Goal: Information Seeking & Learning: Learn about a topic

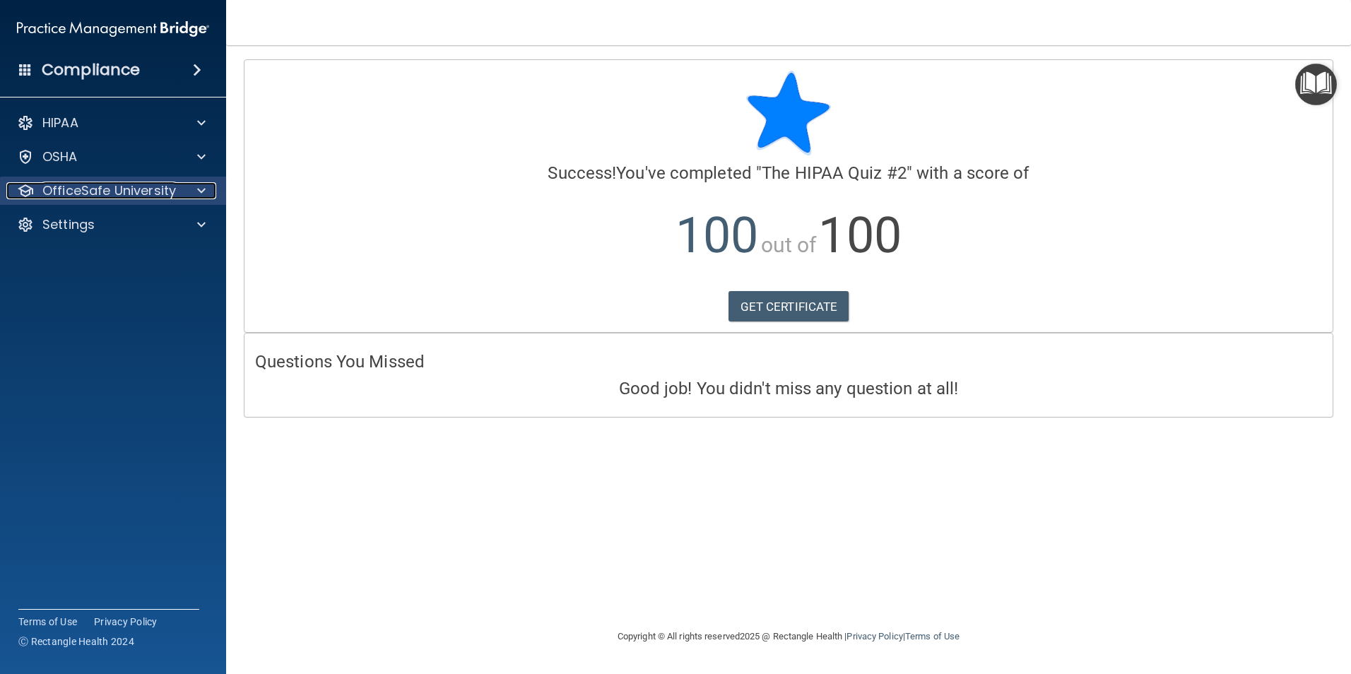
click at [120, 194] on p "OfficeSafe University" at bounding box center [109, 190] width 134 height 17
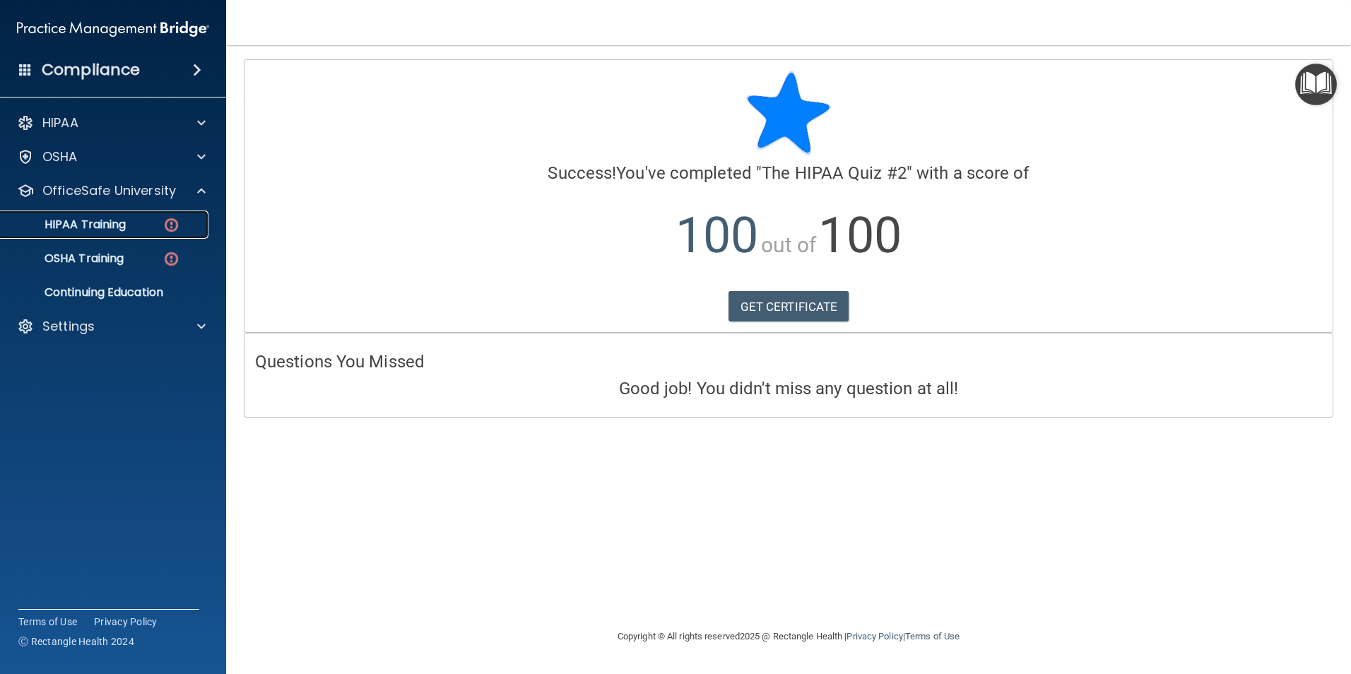
click at [105, 223] on p "HIPAA Training" at bounding box center [67, 225] width 117 height 14
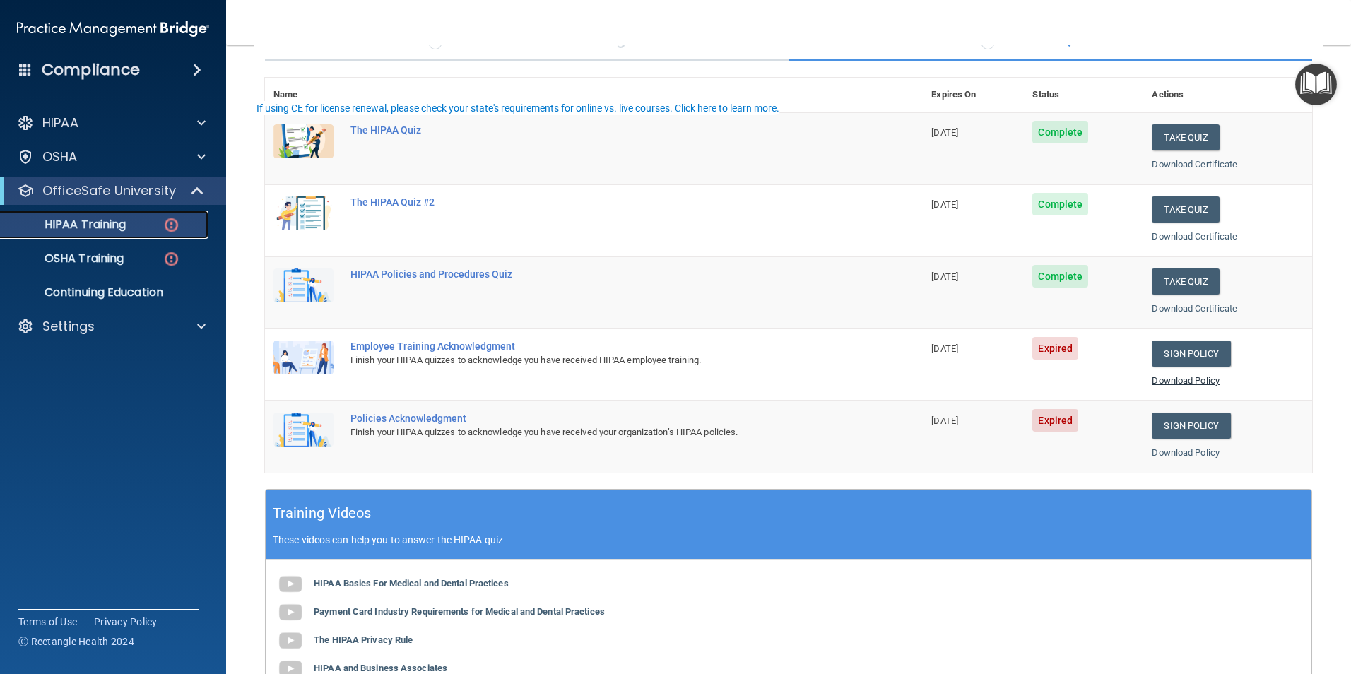
scroll to position [141, 0]
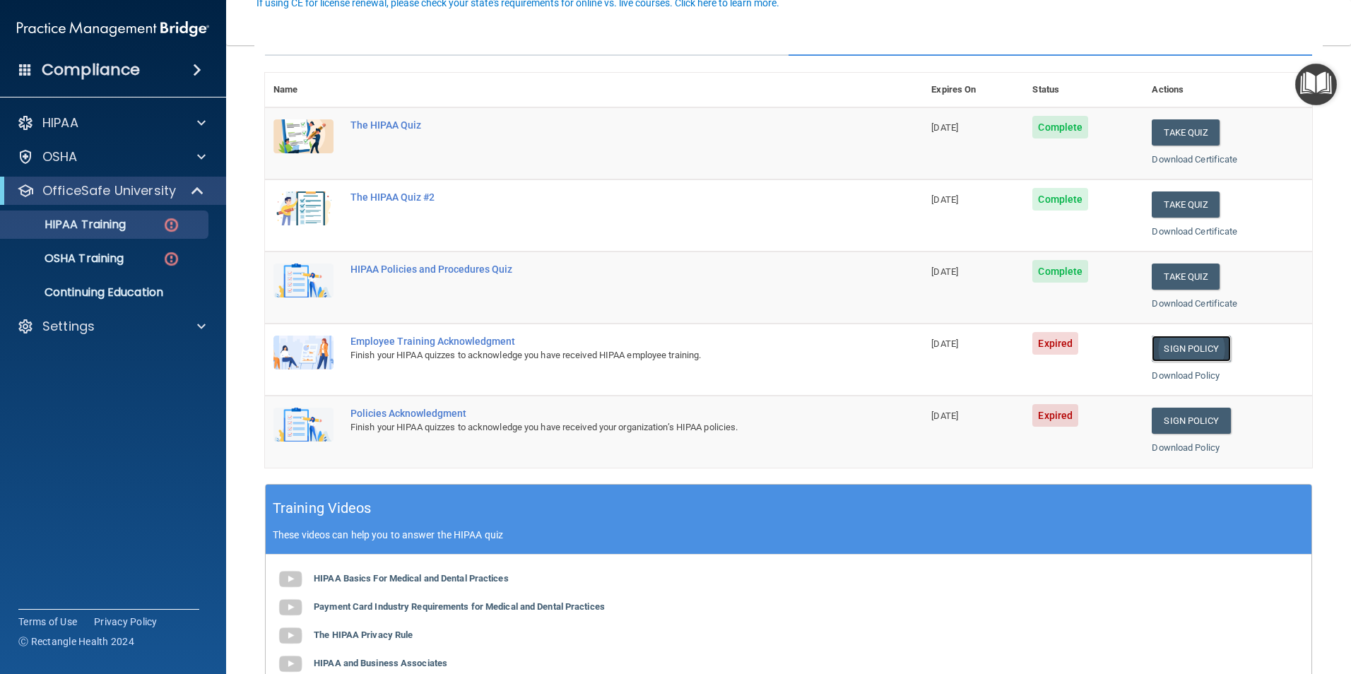
click at [1158, 350] on link "Sign Policy" at bounding box center [1191, 349] width 78 height 26
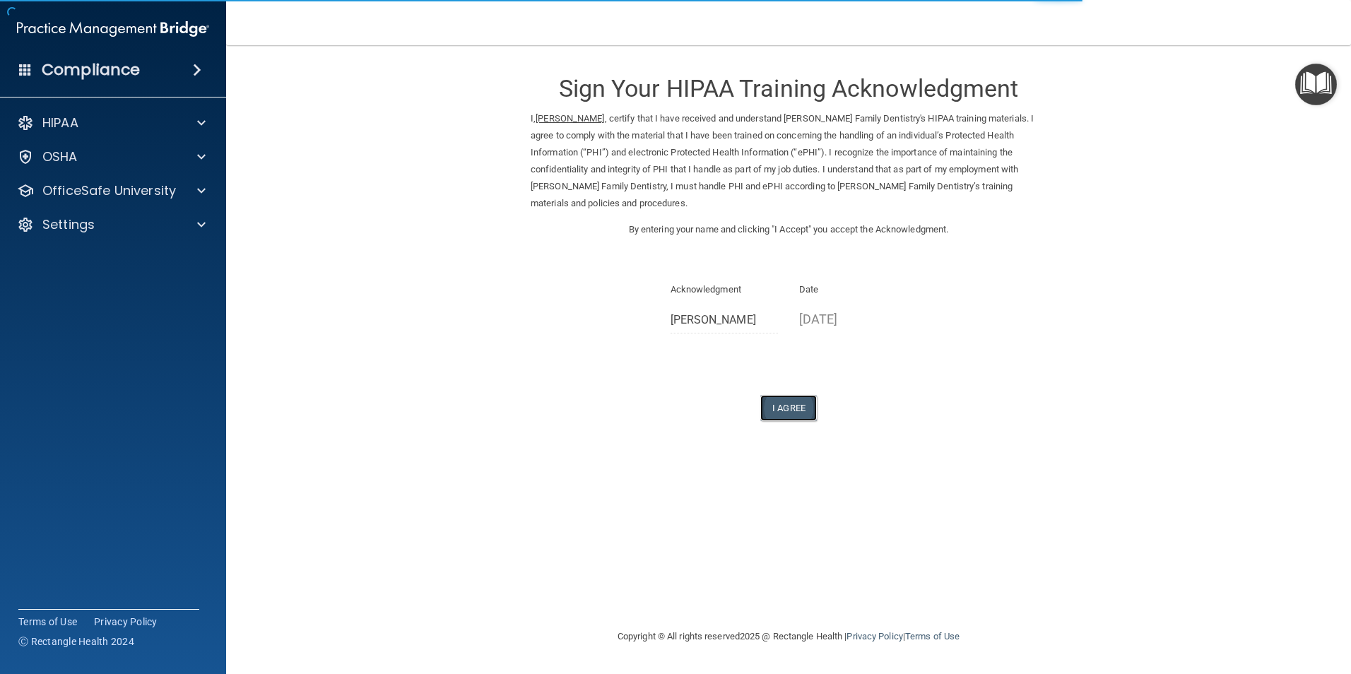
click at [789, 412] on button "I Agree" at bounding box center [788, 408] width 57 height 26
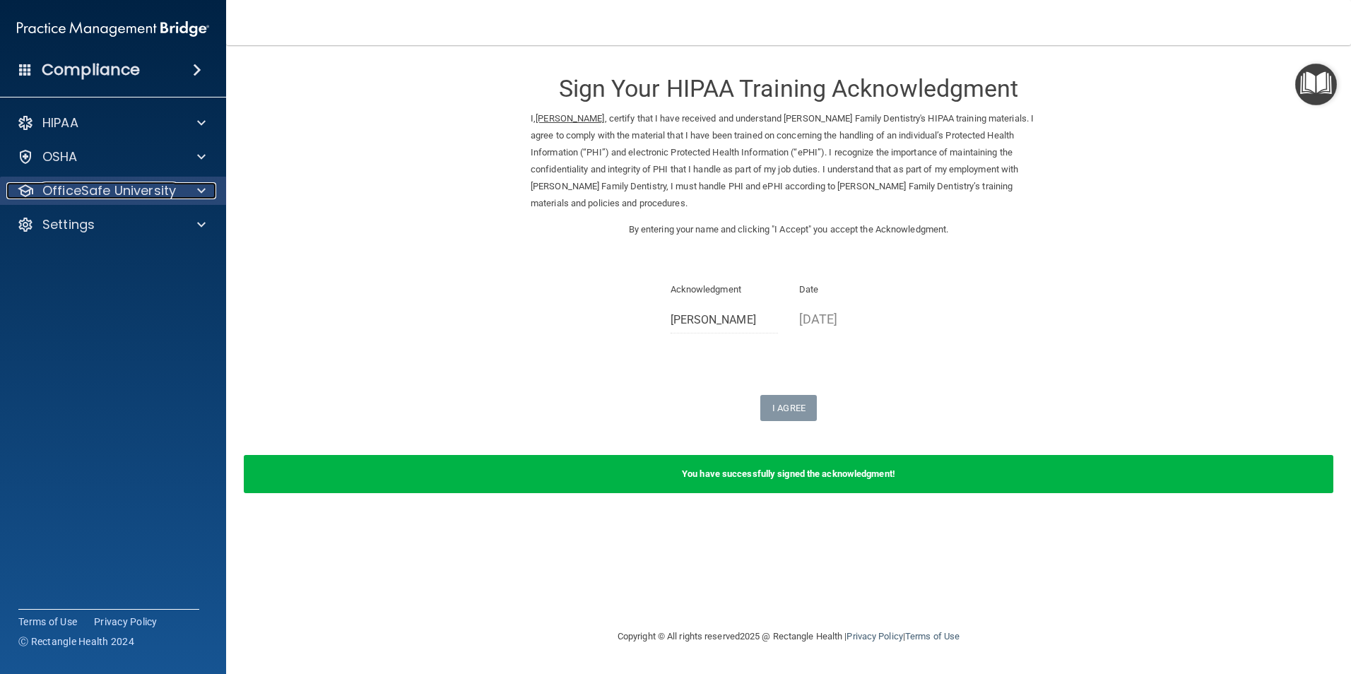
click at [114, 192] on p "OfficeSafe University" at bounding box center [109, 190] width 134 height 17
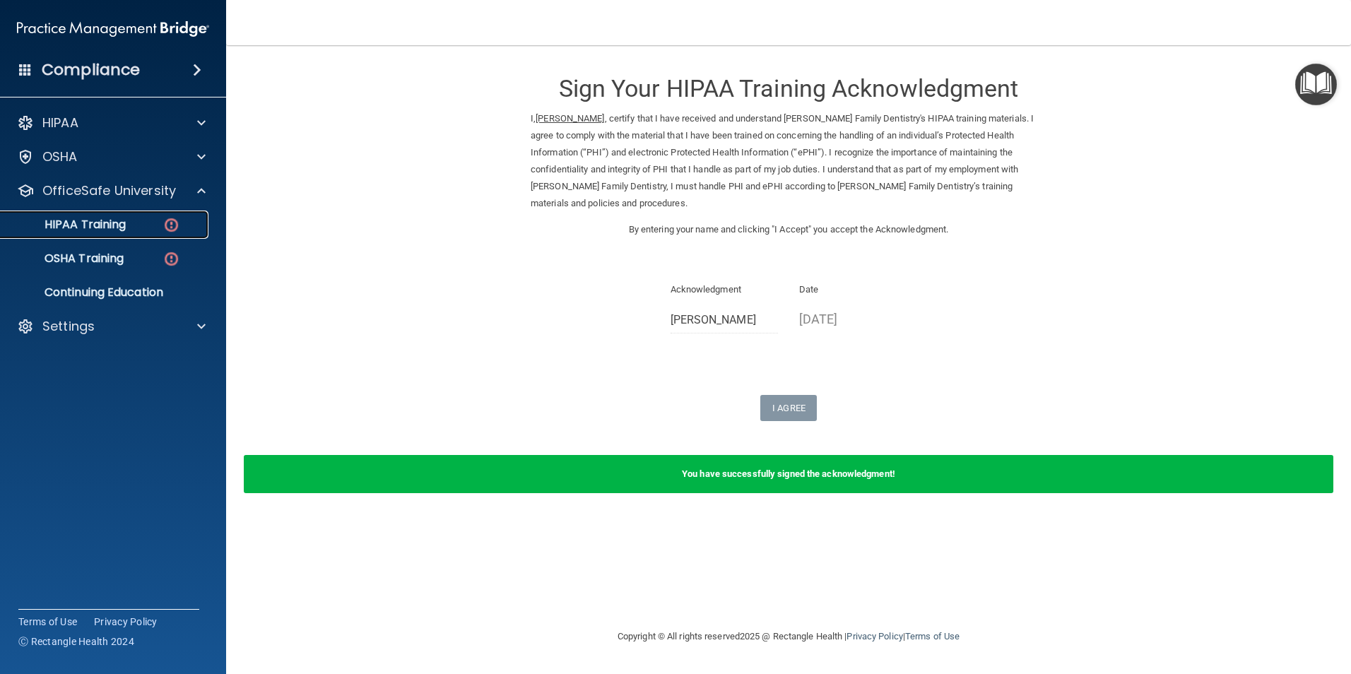
click at [107, 226] on p "HIPAA Training" at bounding box center [67, 225] width 117 height 14
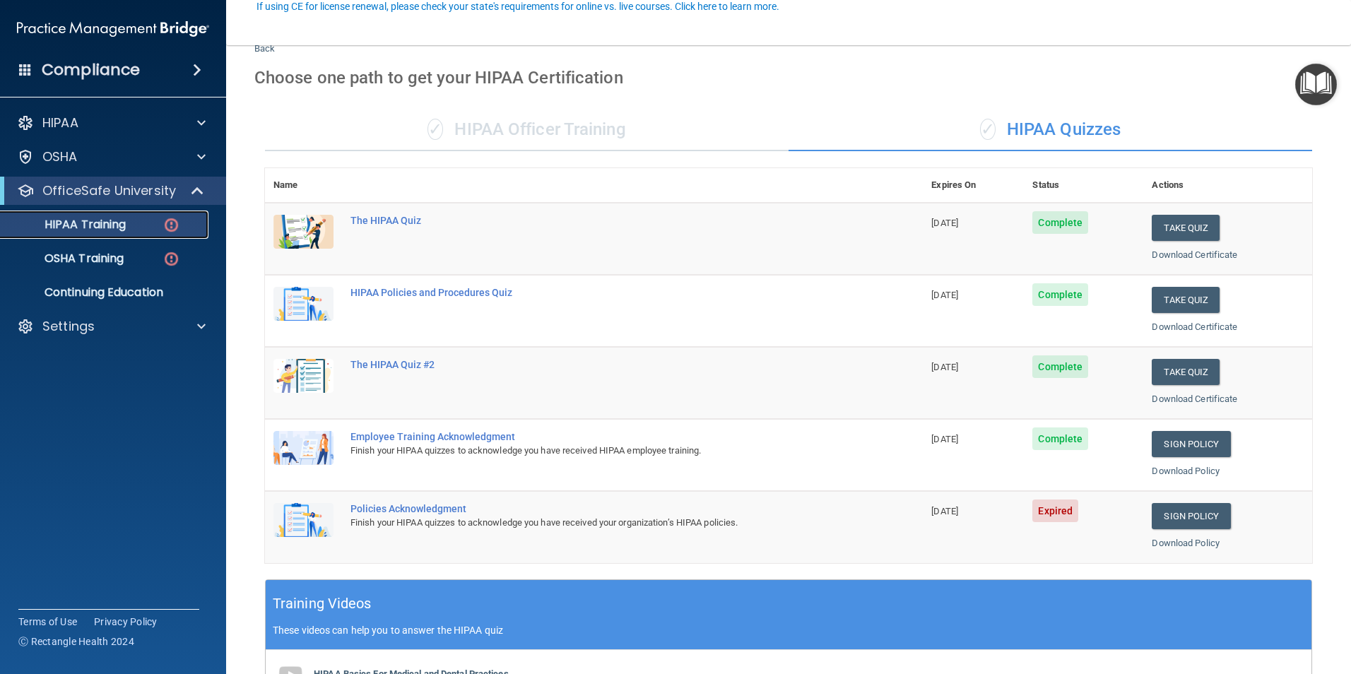
scroll to position [141, 0]
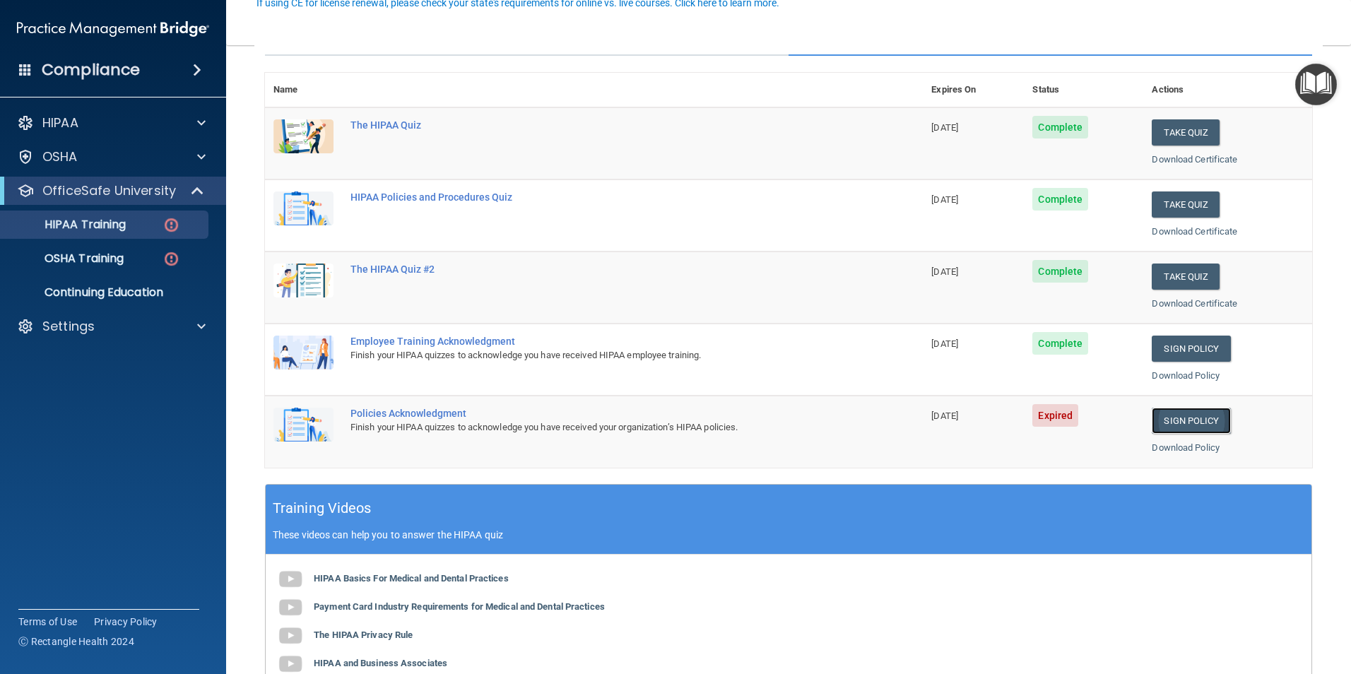
click at [1197, 420] on link "Sign Policy" at bounding box center [1191, 421] width 78 height 26
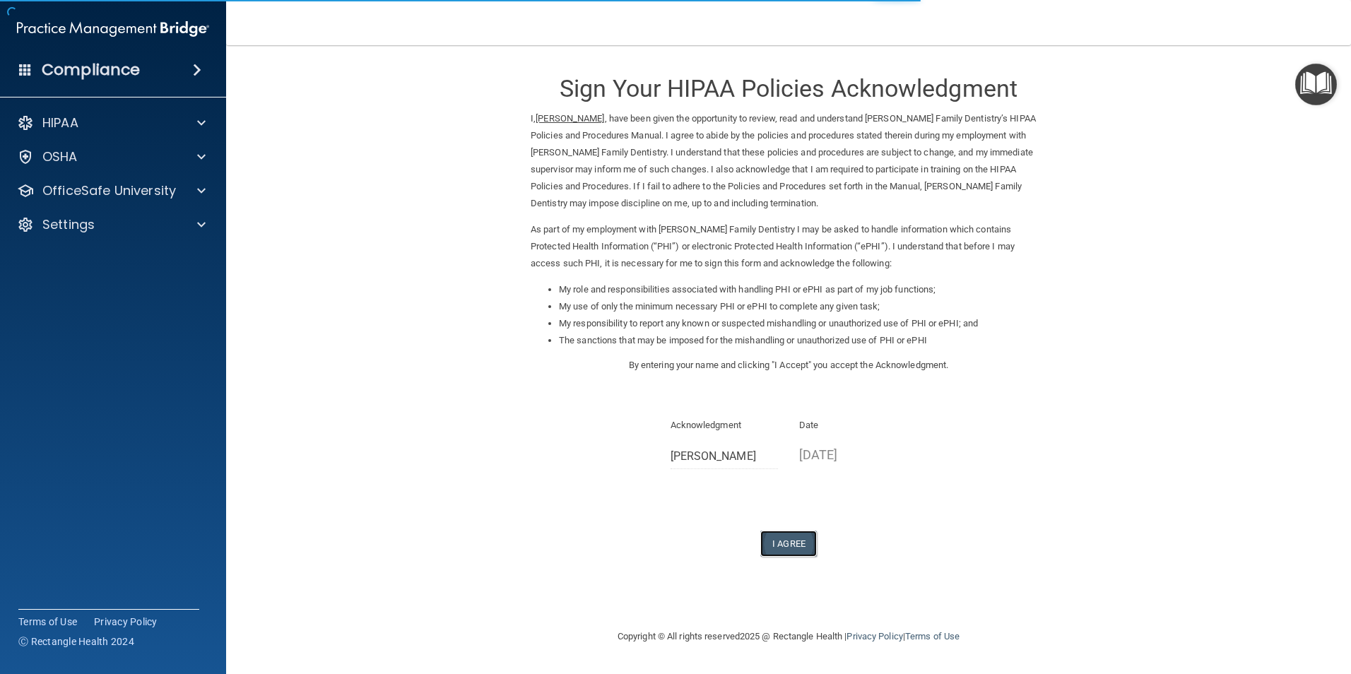
click at [780, 539] on button "I Agree" at bounding box center [788, 544] width 57 height 26
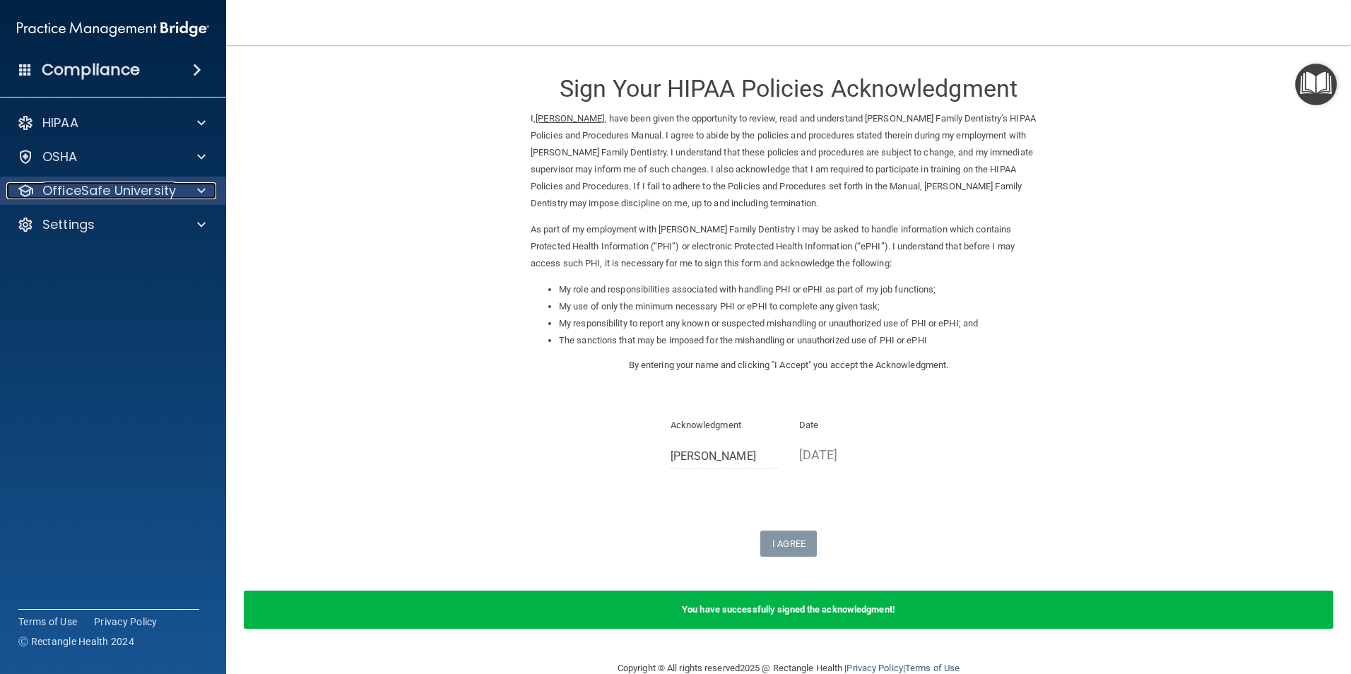
click at [134, 183] on p "OfficeSafe University" at bounding box center [109, 190] width 134 height 17
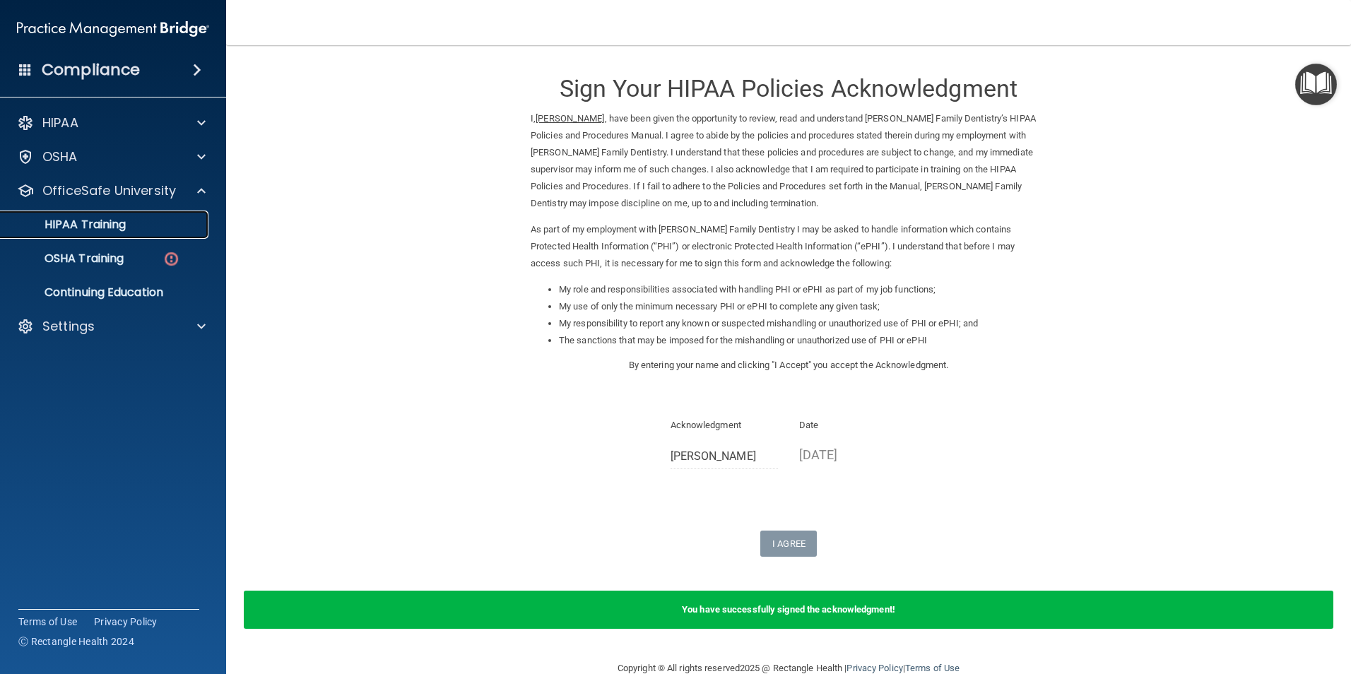
click at [114, 220] on p "HIPAA Training" at bounding box center [67, 225] width 117 height 14
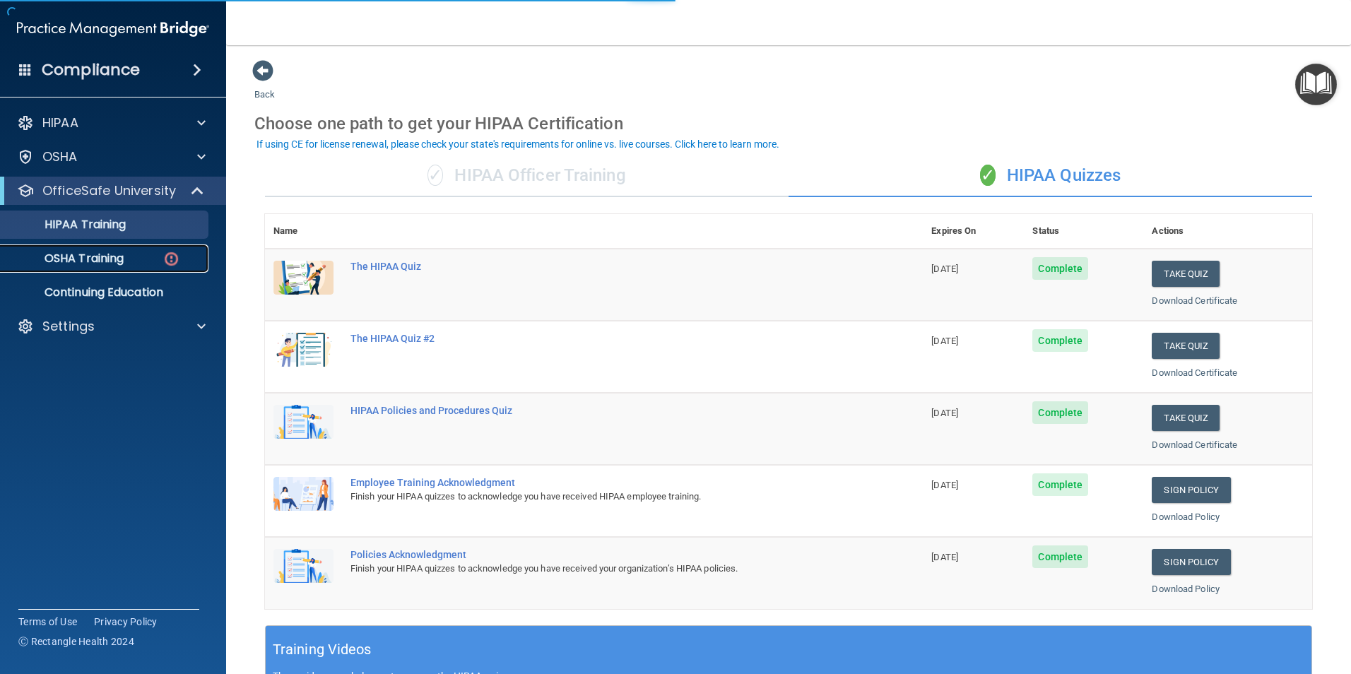
click at [115, 259] on p "OSHA Training" at bounding box center [66, 259] width 114 height 14
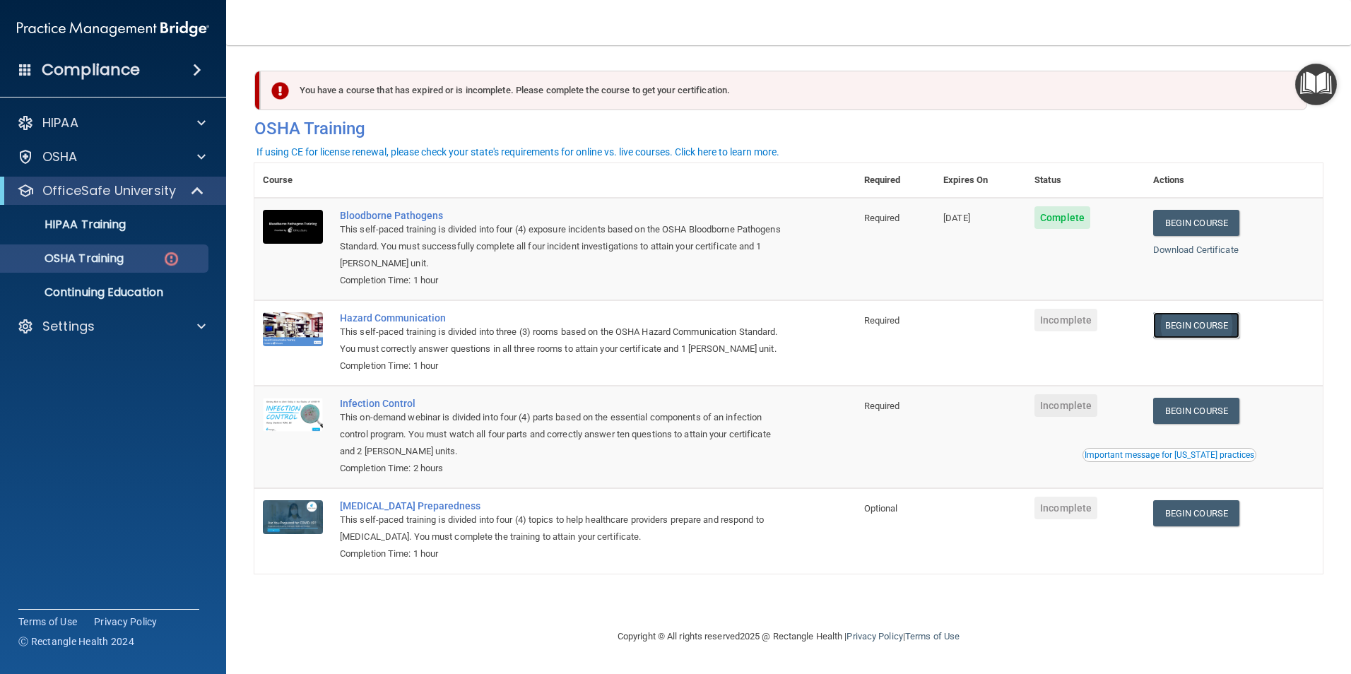
click at [1201, 322] on link "Begin Course" at bounding box center [1196, 325] width 86 height 26
click at [1180, 322] on link "Begin Course" at bounding box center [1196, 325] width 86 height 26
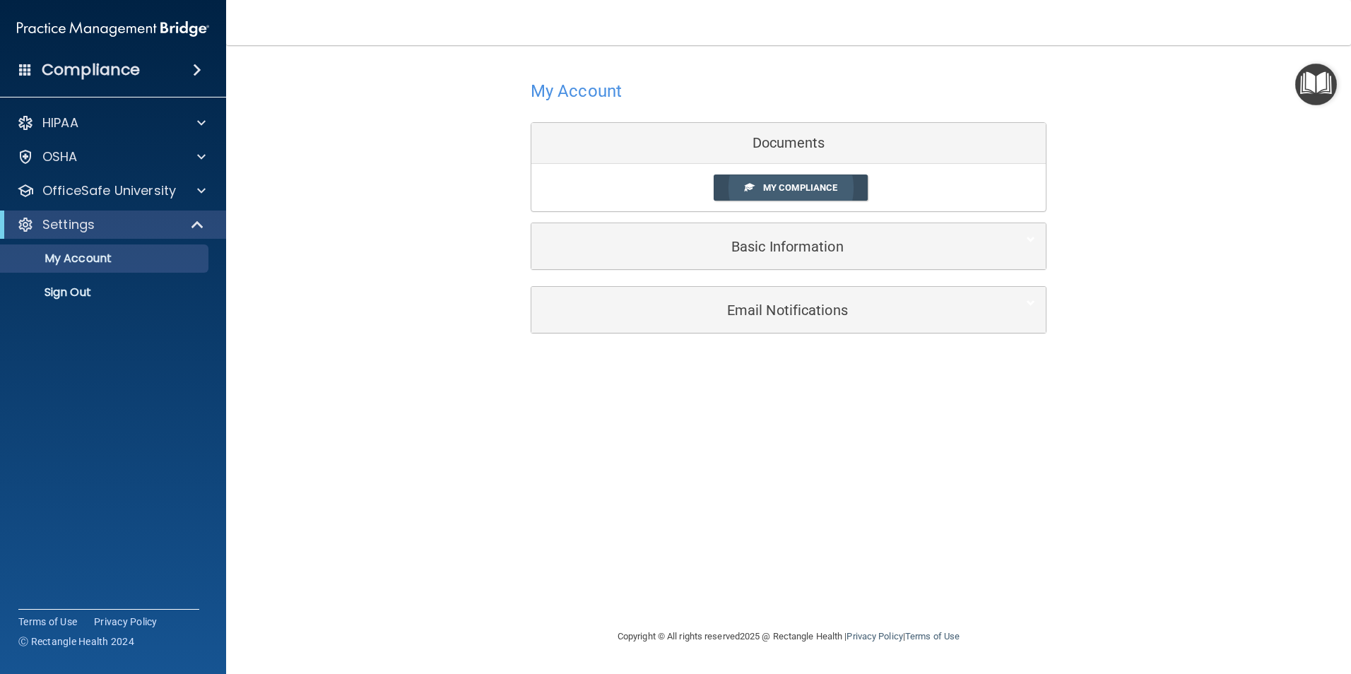
click at [767, 188] on span "My Compliance" at bounding box center [800, 187] width 74 height 11
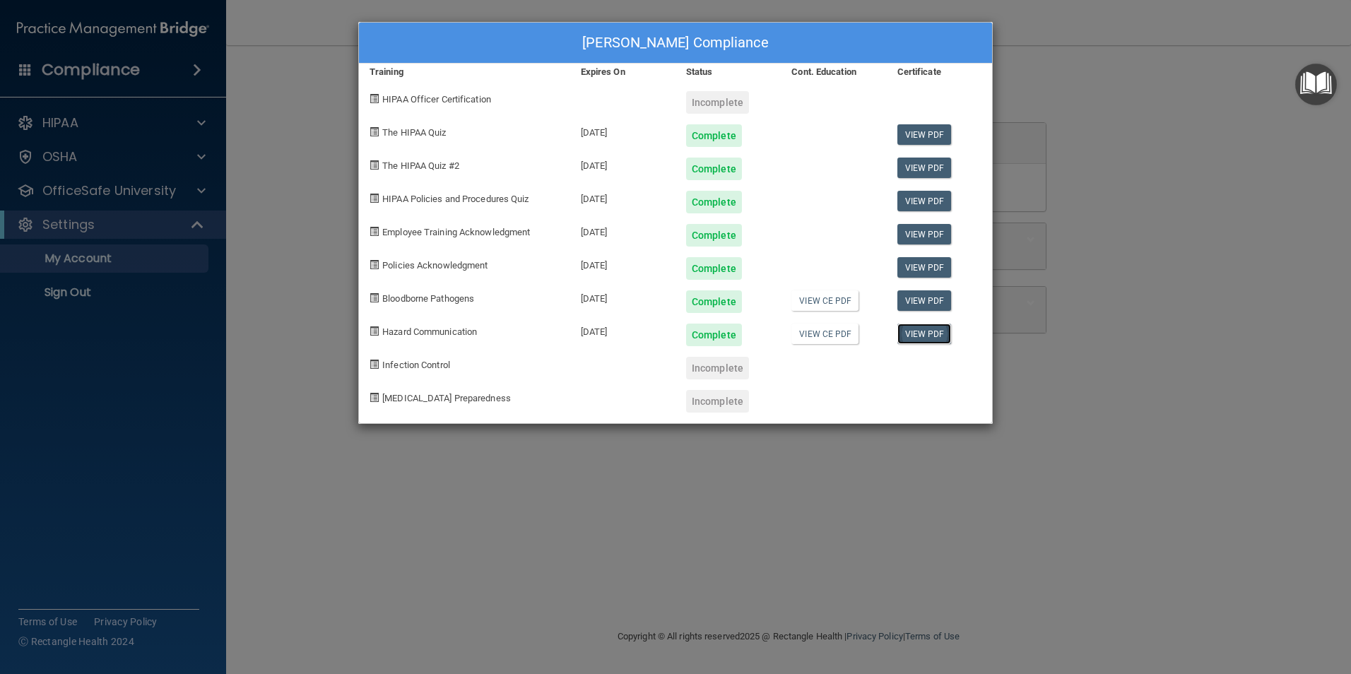
click at [937, 331] on link "View PDF" at bounding box center [925, 334] width 54 height 20
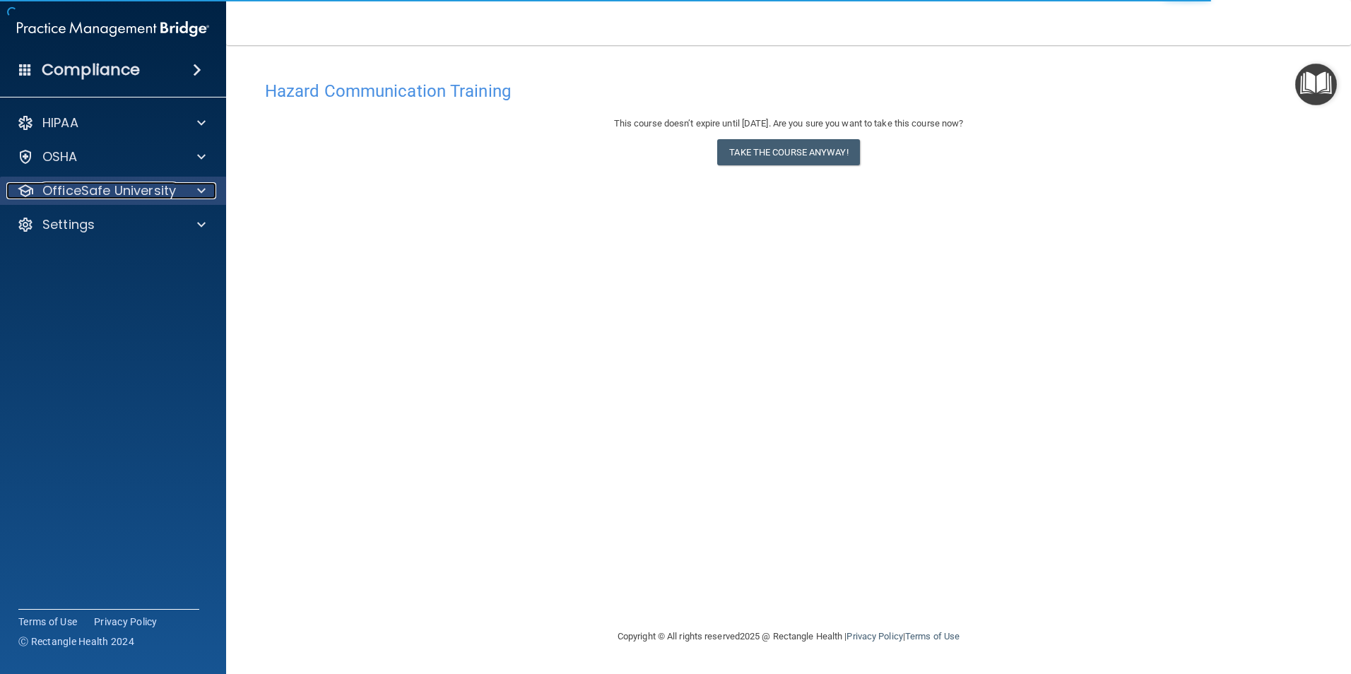
click at [88, 186] on p "OfficeSafe University" at bounding box center [109, 190] width 134 height 17
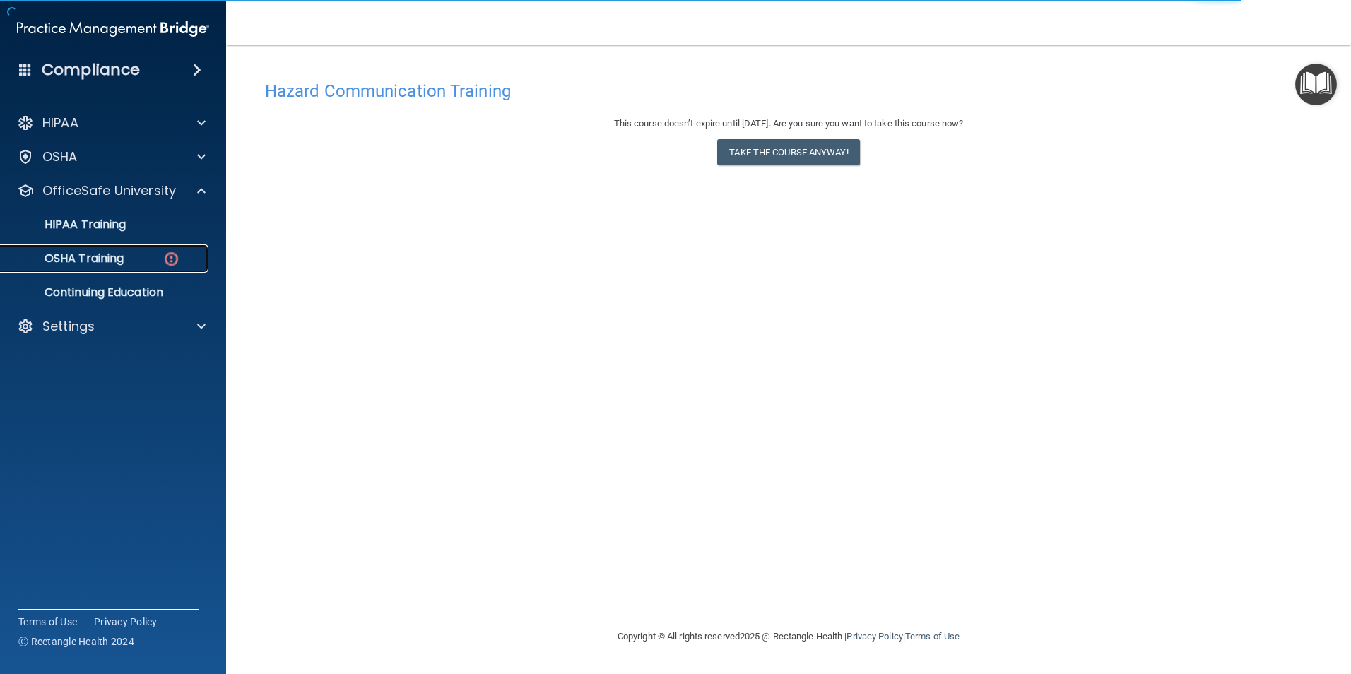
click at [79, 252] on link "OSHA Training" at bounding box center [97, 259] width 223 height 28
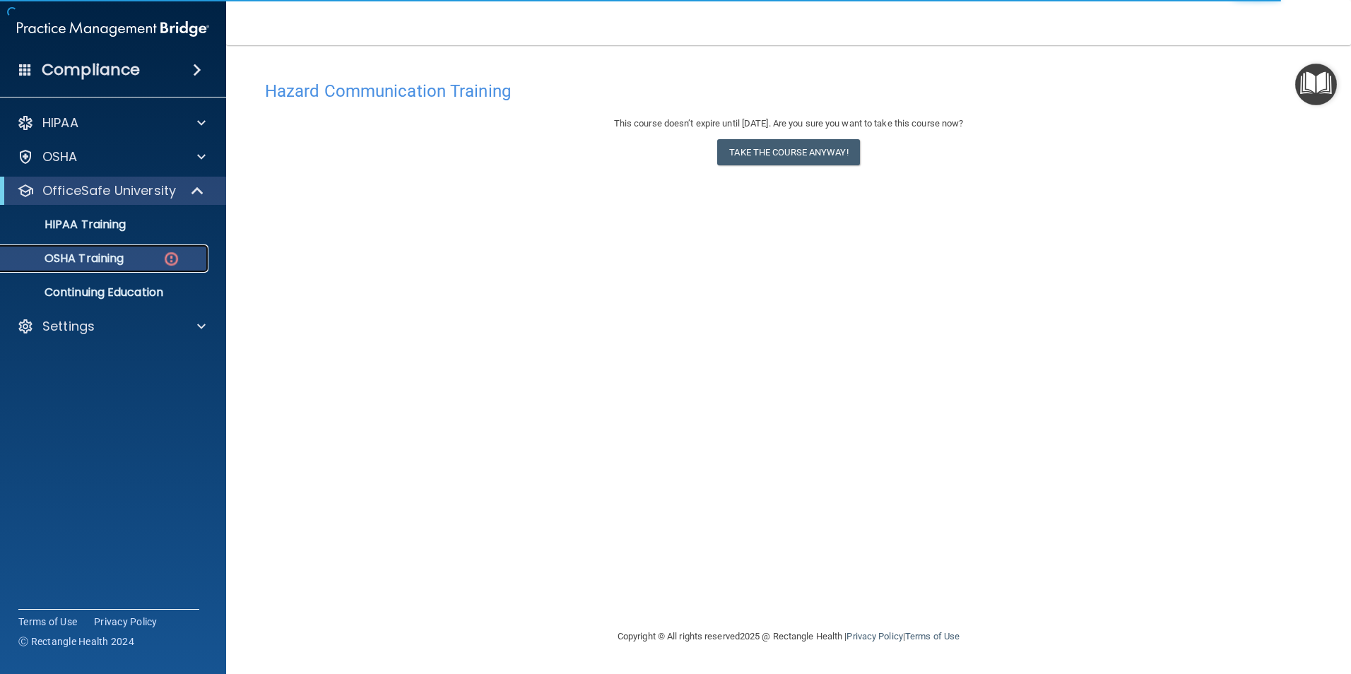
click at [95, 262] on p "OSHA Training" at bounding box center [66, 259] width 114 height 14
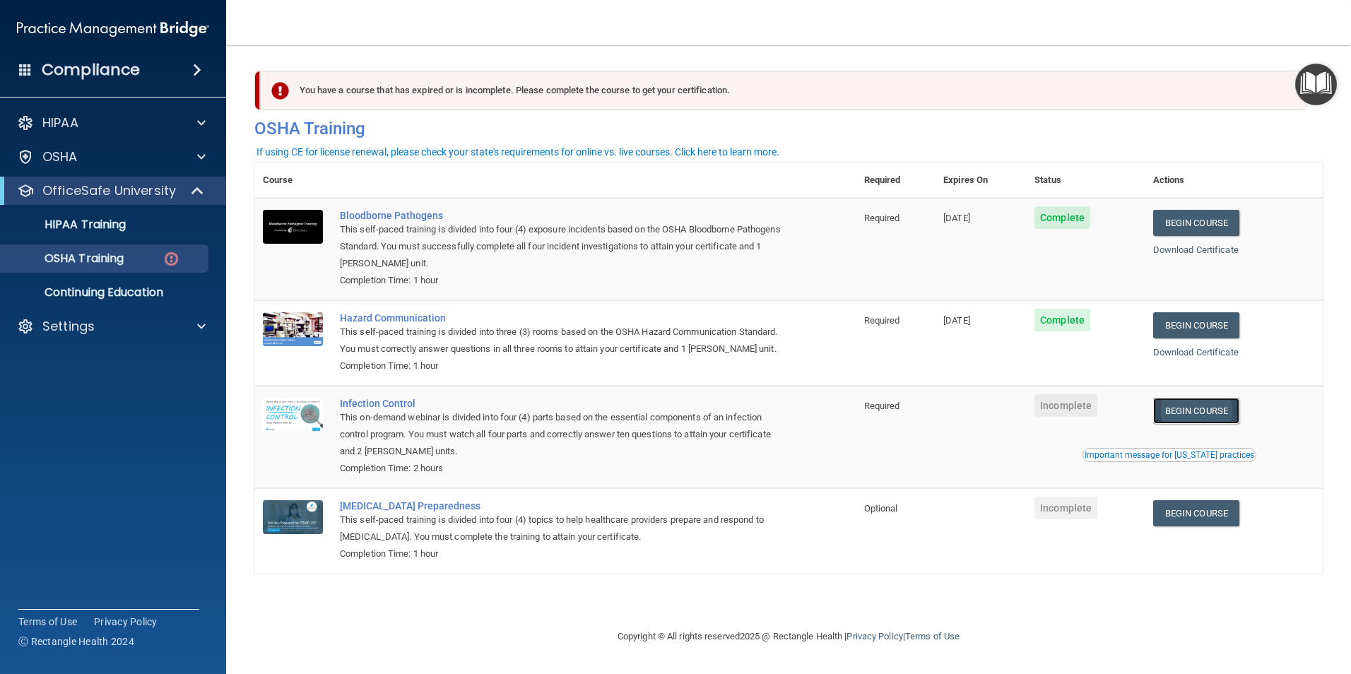
click at [1196, 424] on link "Begin Course" at bounding box center [1196, 411] width 86 height 26
click at [1187, 527] on link "Begin Course" at bounding box center [1196, 513] width 86 height 26
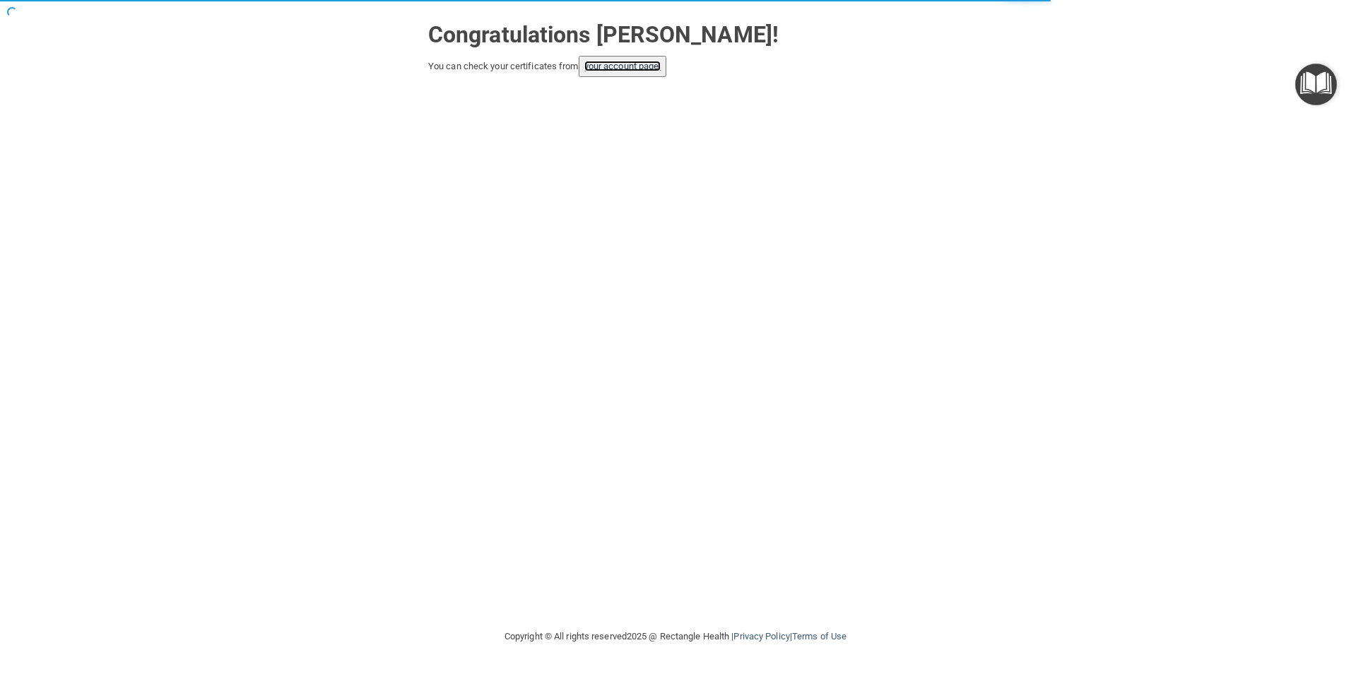
click at [629, 62] on link "your account page!" at bounding box center [622, 66] width 77 height 11
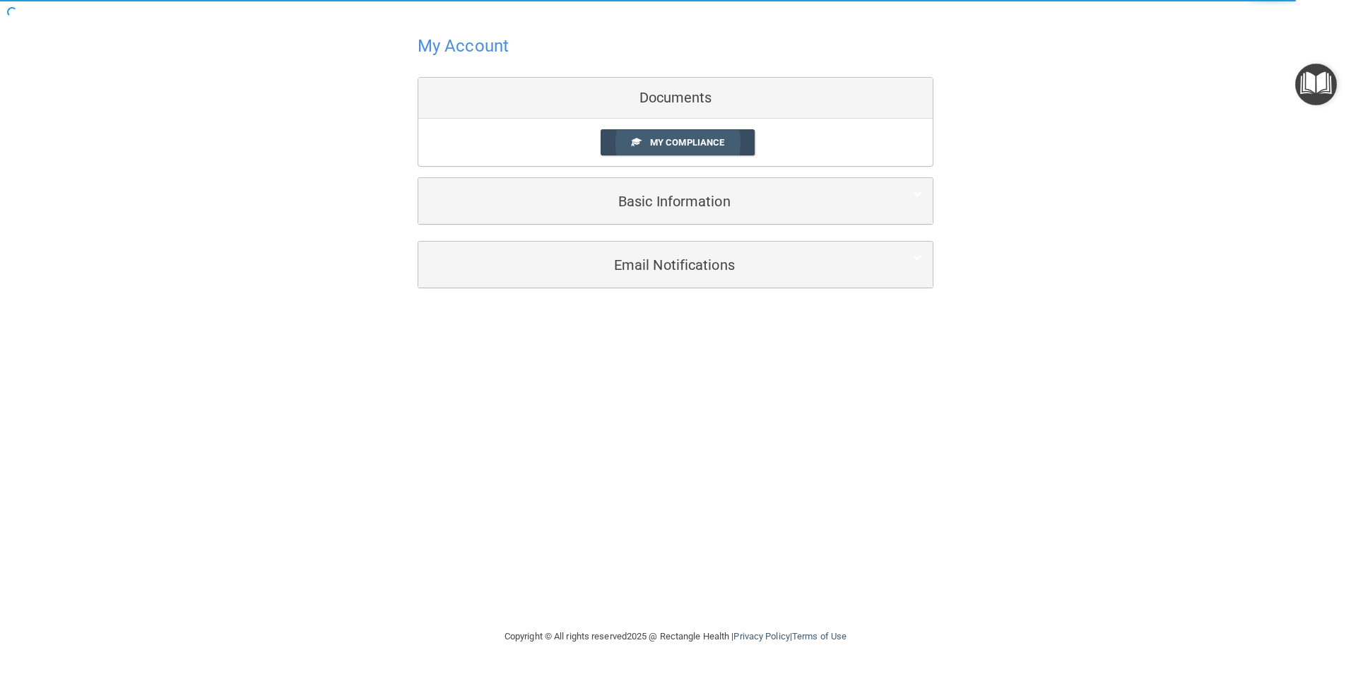
click at [681, 139] on span "My Compliance" at bounding box center [687, 142] width 74 height 11
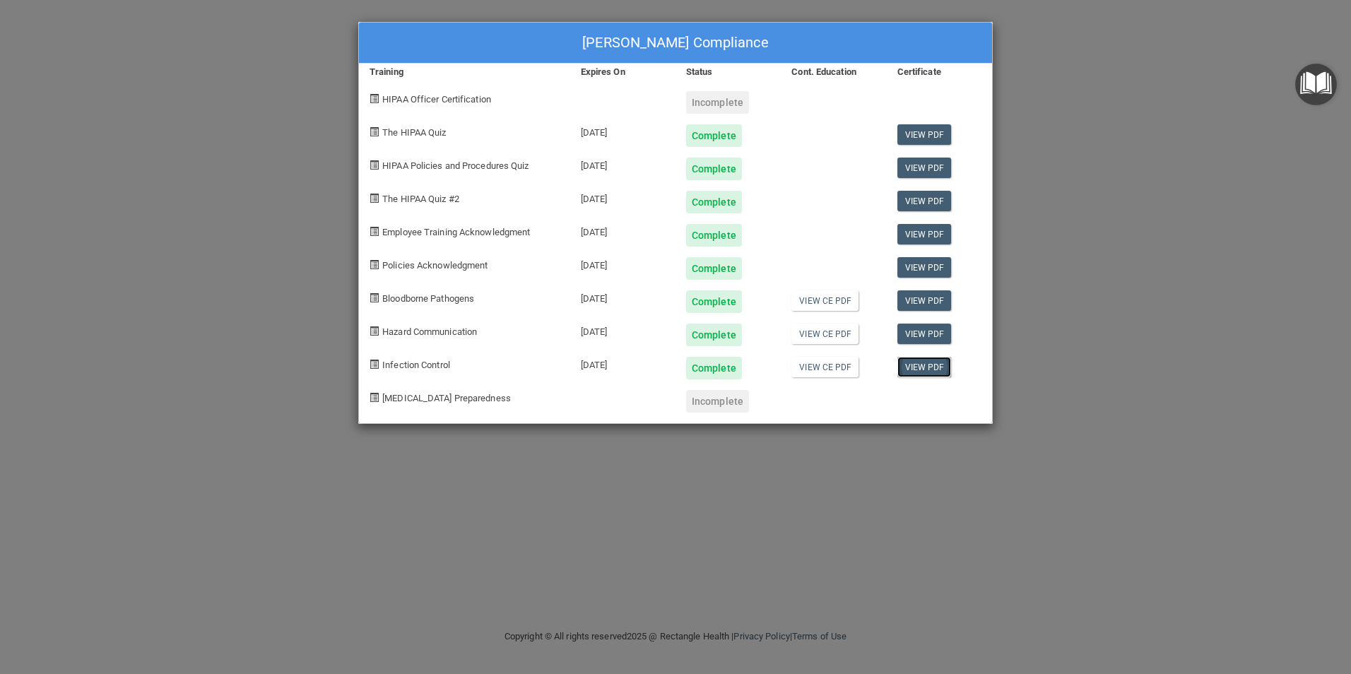
click at [919, 365] on link "View PDF" at bounding box center [925, 367] width 54 height 20
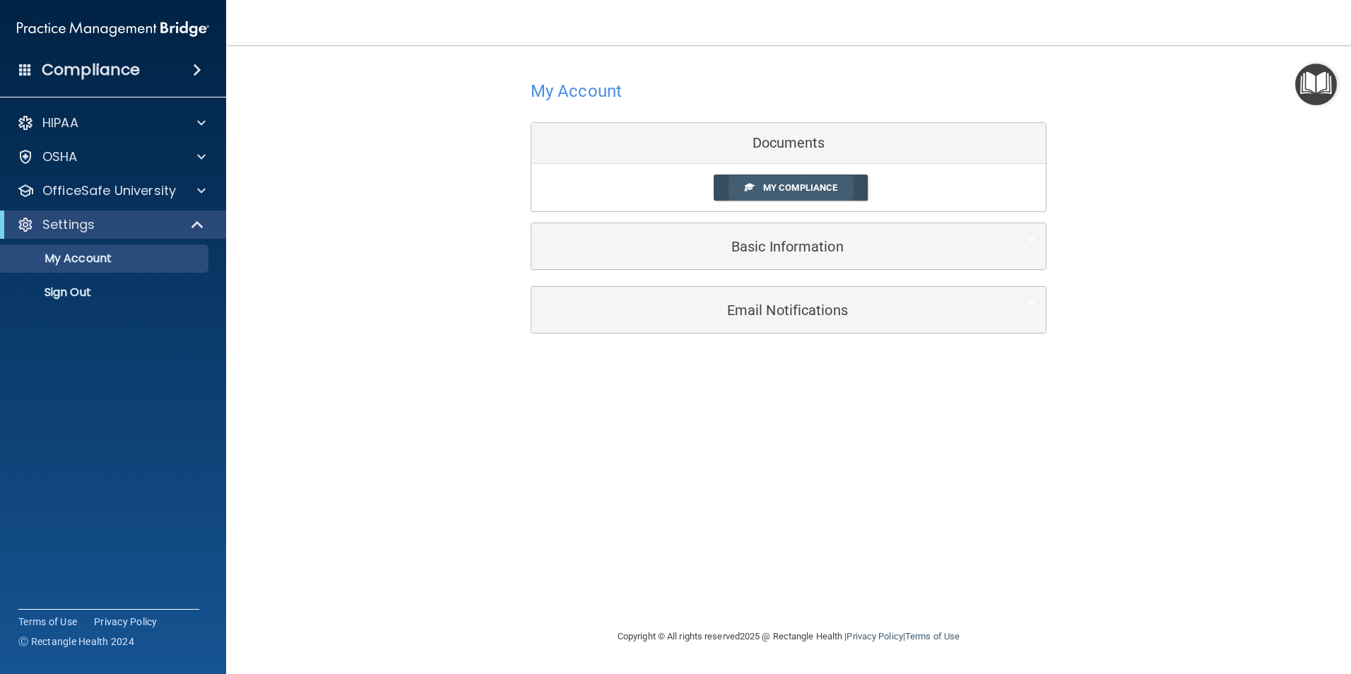
click at [819, 184] on span "My Compliance" at bounding box center [800, 187] width 74 height 11
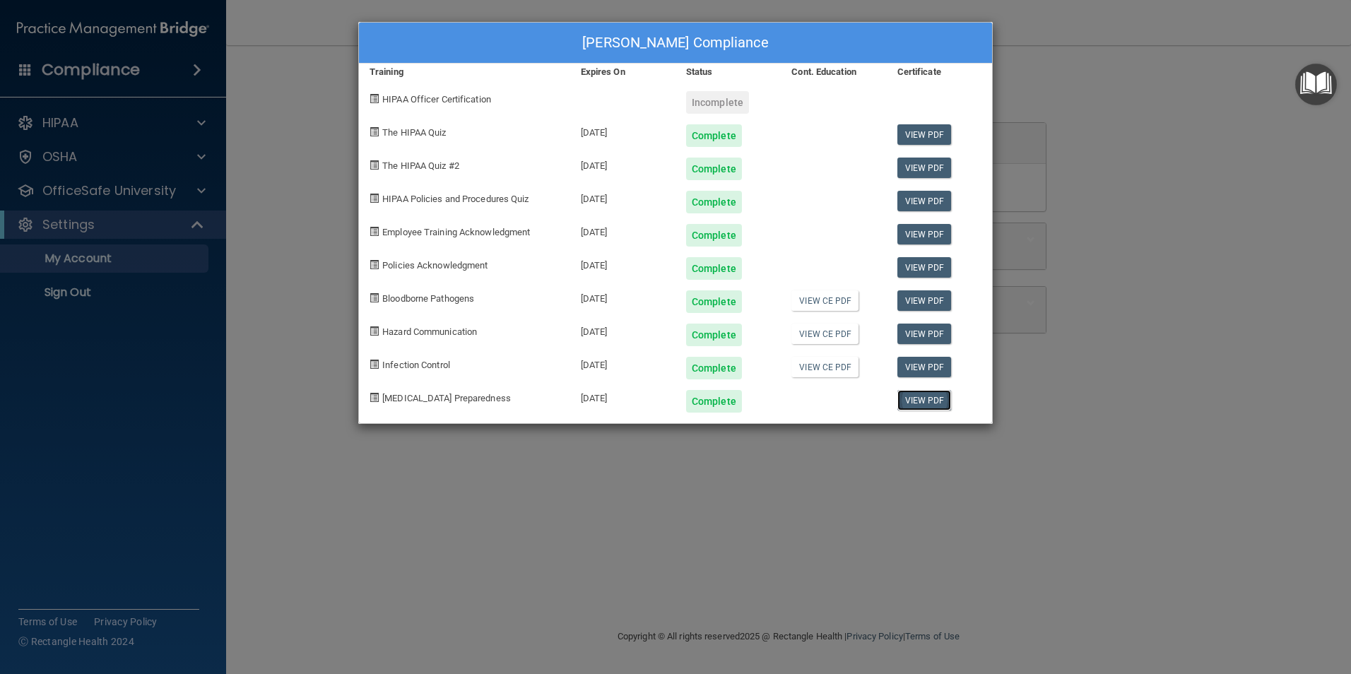
click at [924, 401] on link "View PDF" at bounding box center [925, 400] width 54 height 20
click at [824, 302] on link "View CE PDF" at bounding box center [825, 300] width 67 height 20
click at [813, 329] on link "View CE PDF" at bounding box center [825, 334] width 67 height 20
click at [827, 367] on link "View CE PDF" at bounding box center [825, 367] width 67 height 20
